Goal: Task Accomplishment & Management: Use online tool/utility

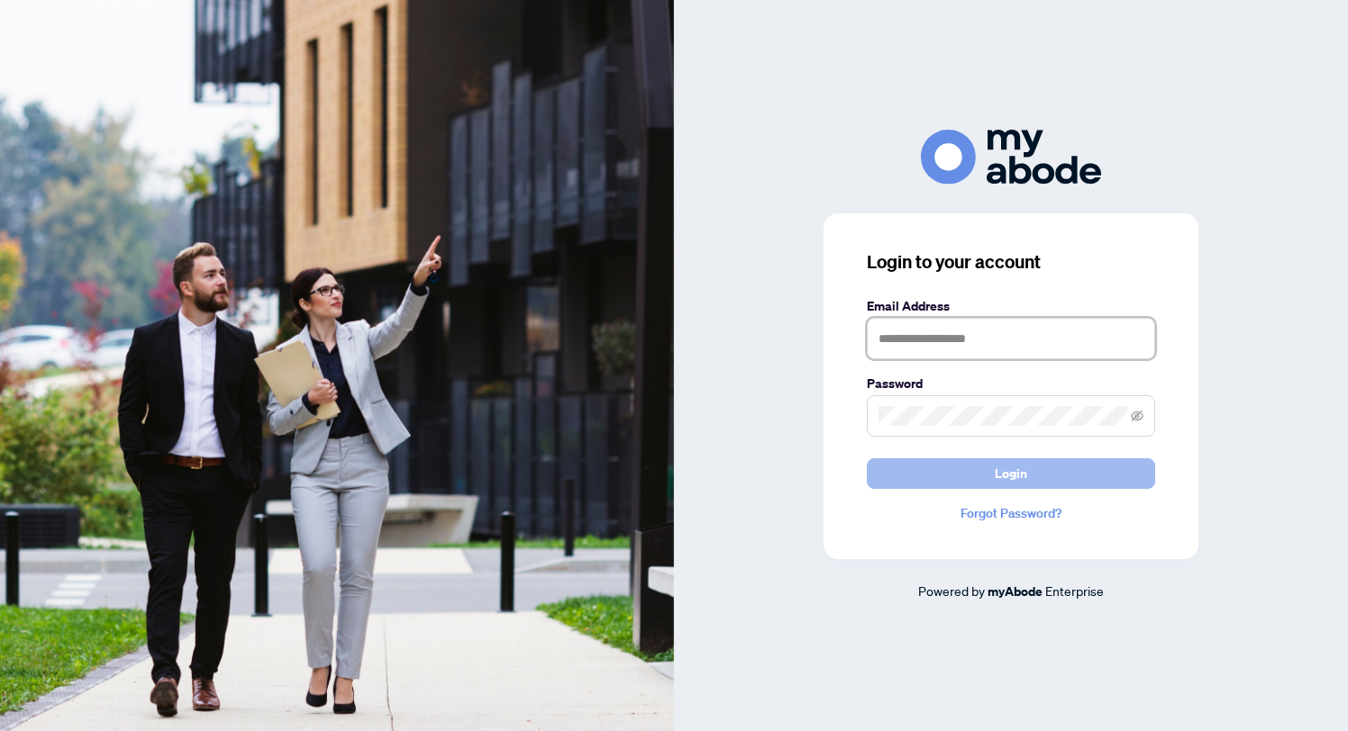
type input "**********"
click at [976, 474] on button "Login" at bounding box center [1011, 474] width 288 height 31
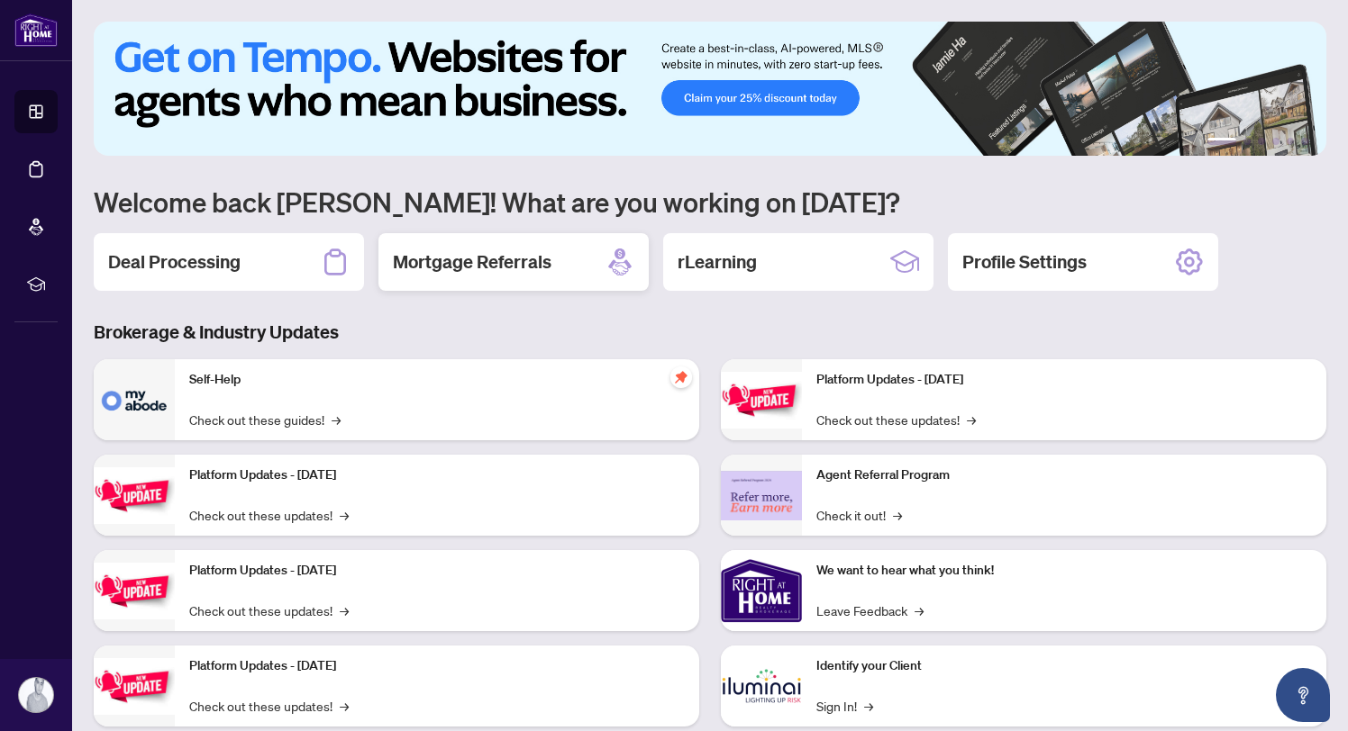
scroll to position [44, 0]
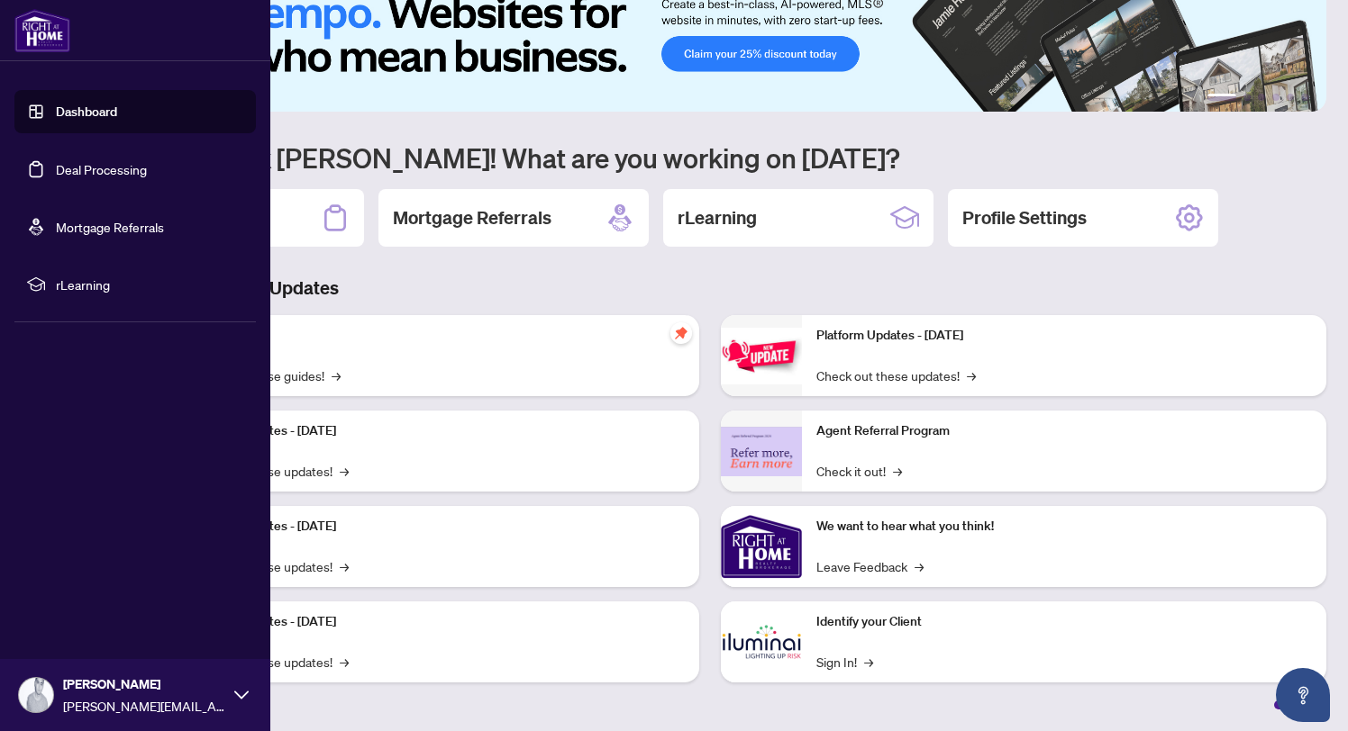
click at [64, 695] on div "Jeff Gagnon jeff@gotadeal.ca" at bounding box center [144, 695] width 162 height 41
click at [129, 162] on link "Deal Processing" at bounding box center [101, 169] width 91 height 16
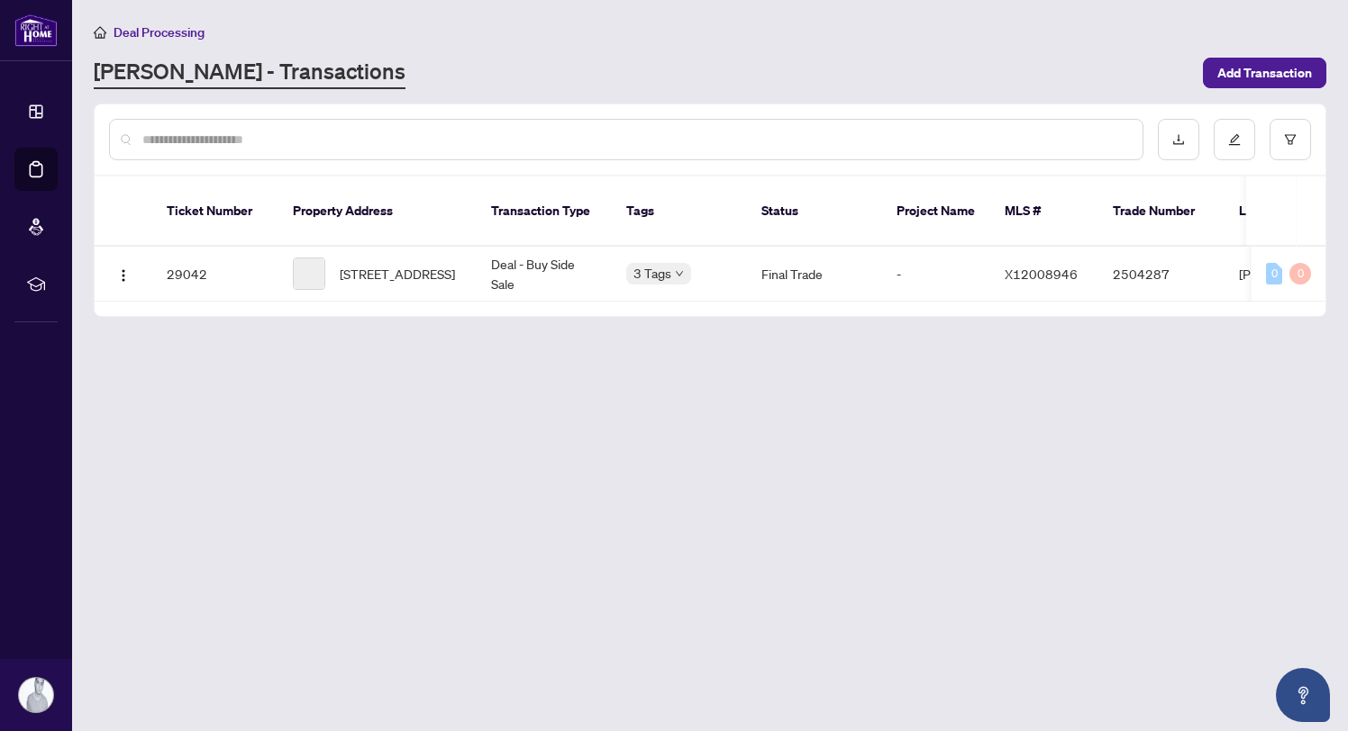
click at [601, 59] on div "RAHR - Transactions" at bounding box center [643, 73] width 1098 height 32
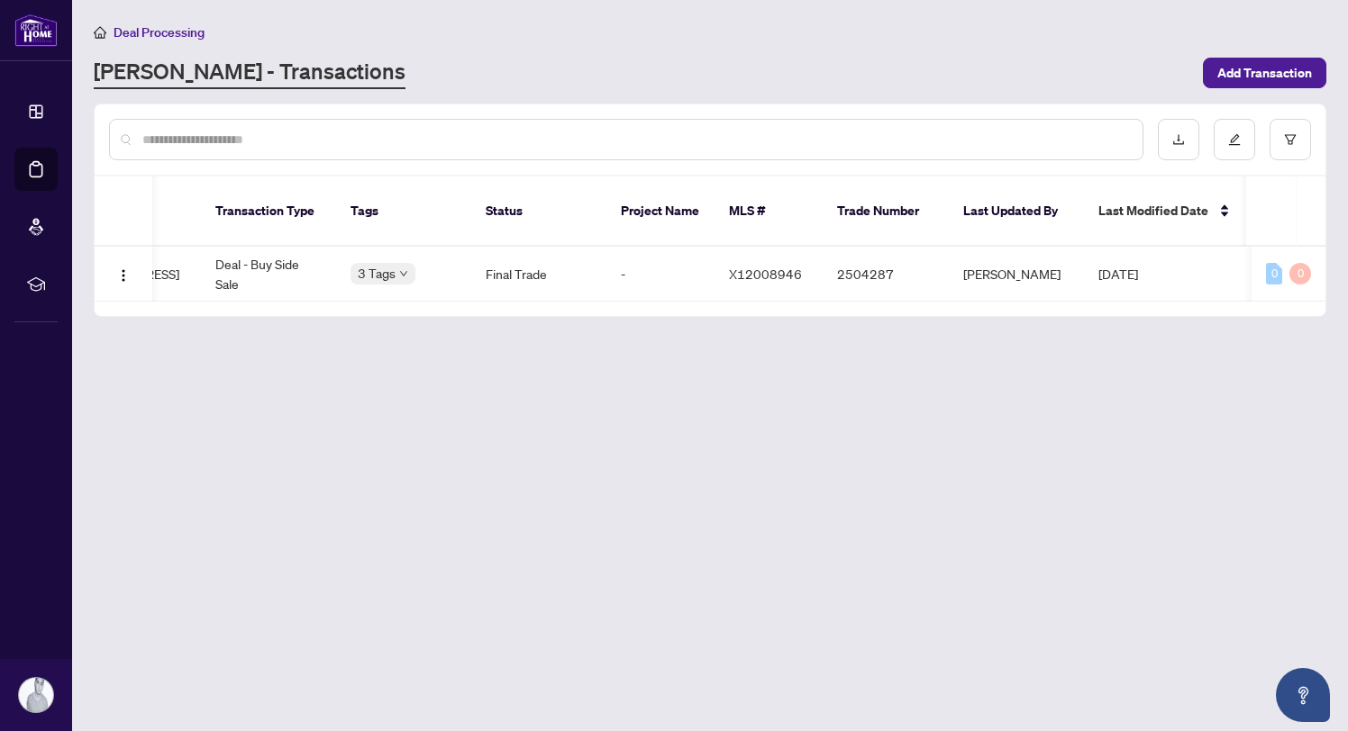
scroll to position [0, 481]
